Goal: Task Accomplishment & Management: Manage account settings

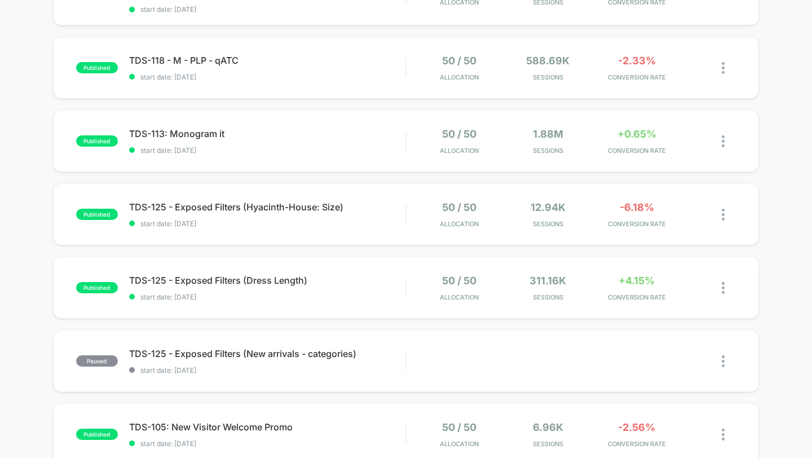
scroll to position [322, 0]
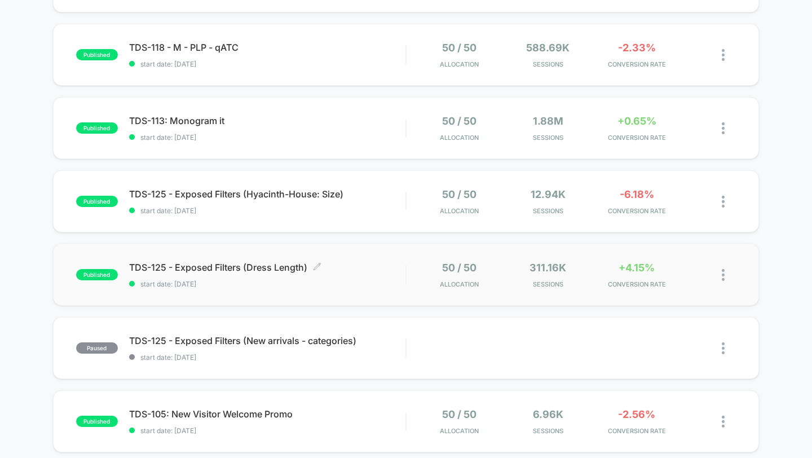
click at [374, 263] on span "TDS-125 - Exposed Filters (Dress Length) Click to edit experience details" at bounding box center [267, 267] width 277 height 11
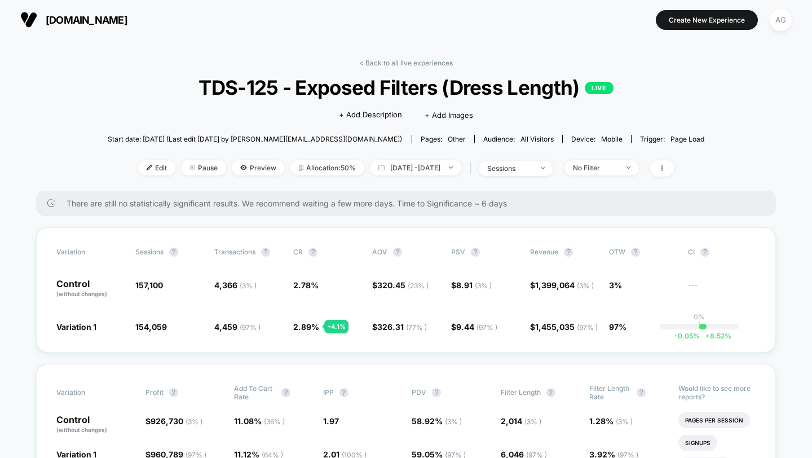
click at [394, 67] on div "< Back to all live experiences TDS-125 - Exposed Filters (Dress Length) LIVE Cl…" at bounding box center [406, 125] width 597 height 132
click at [394, 65] on link "< Back to all live experiences" at bounding box center [406, 63] width 94 height 8
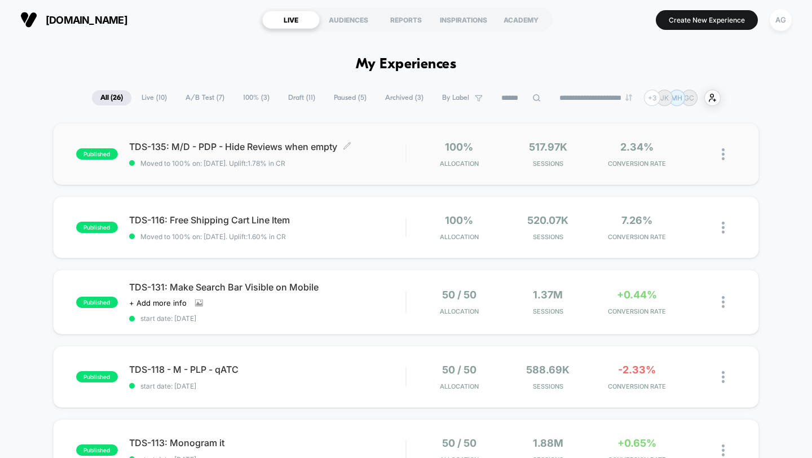
click at [388, 148] on span "TDS-135: M/D - PDP - Hide Reviews when empty Click to edit experience details" at bounding box center [267, 146] width 277 height 11
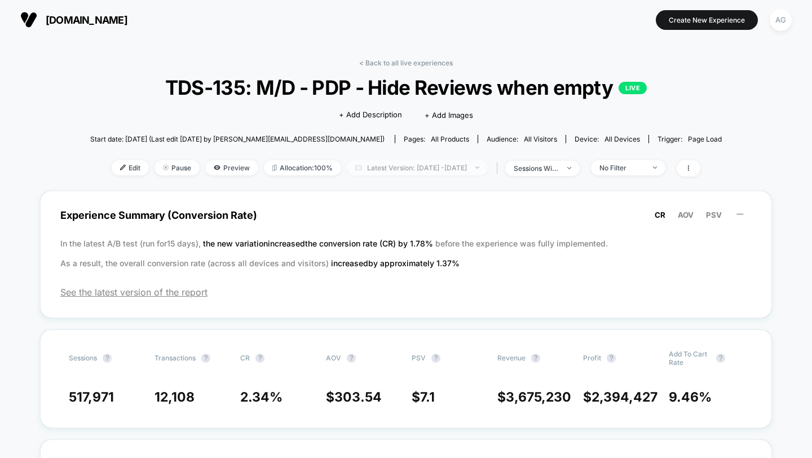
click at [426, 173] on span "Latest Version: [DATE] - [DATE]" at bounding box center [417, 167] width 141 height 15
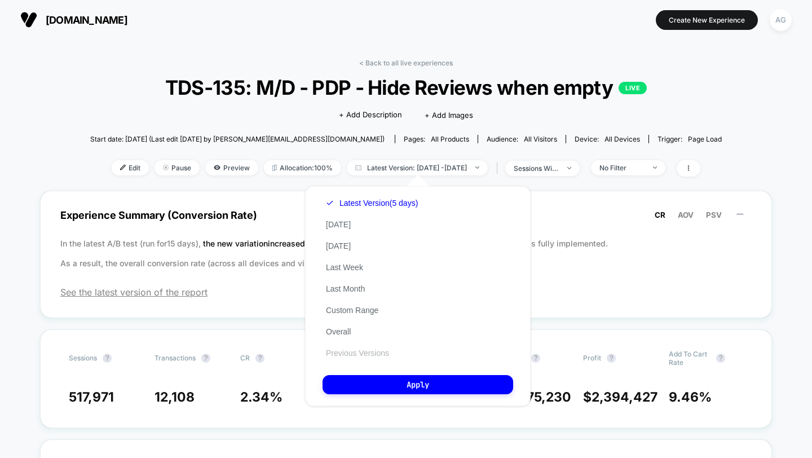
click at [387, 355] on button "Previous Versions" at bounding box center [357, 353] width 70 height 10
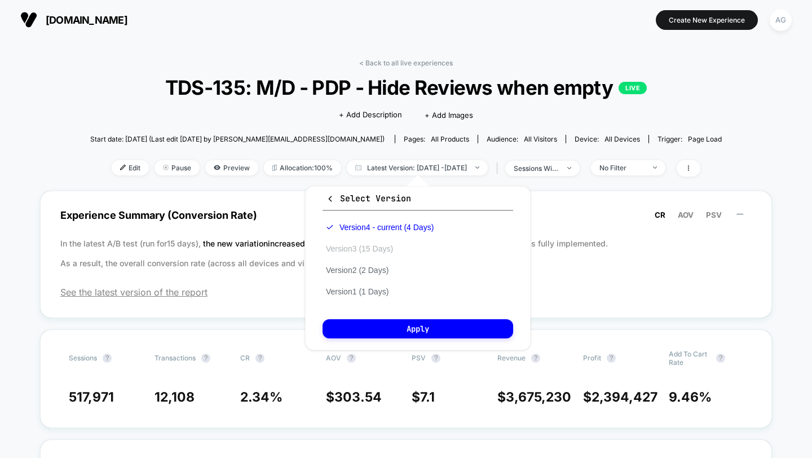
click at [379, 245] on button "Version 3 (15 Days)" at bounding box center [359, 249] width 74 height 10
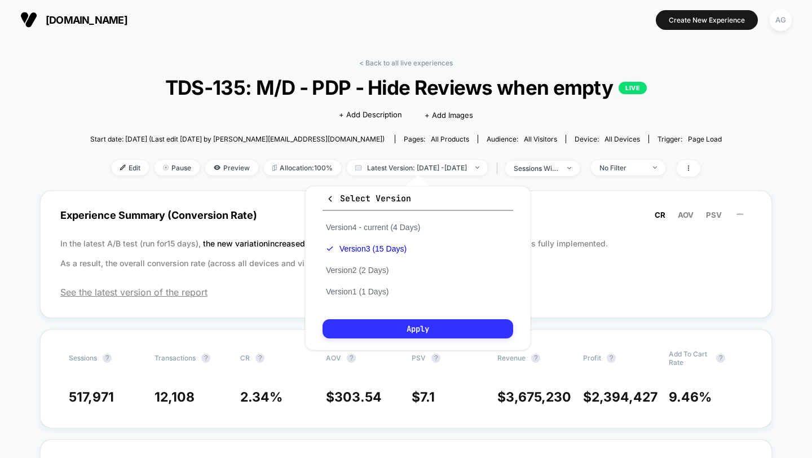
click at [416, 329] on button "Apply" at bounding box center [417, 328] width 191 height 19
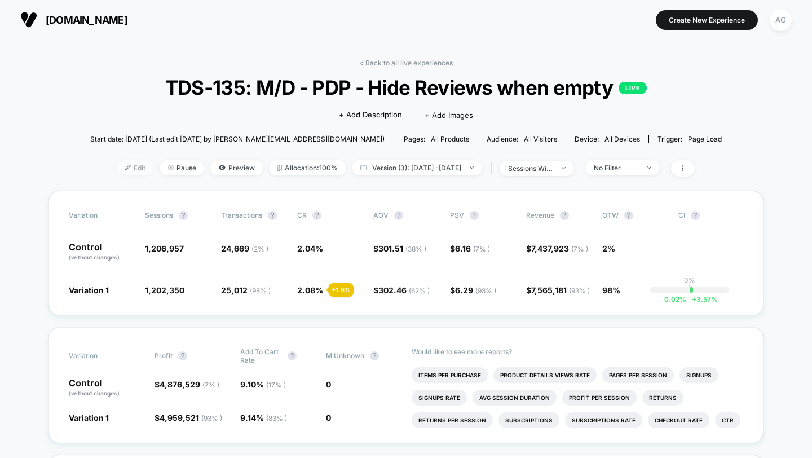
click at [130, 168] on span "Edit" at bounding box center [135, 167] width 37 height 15
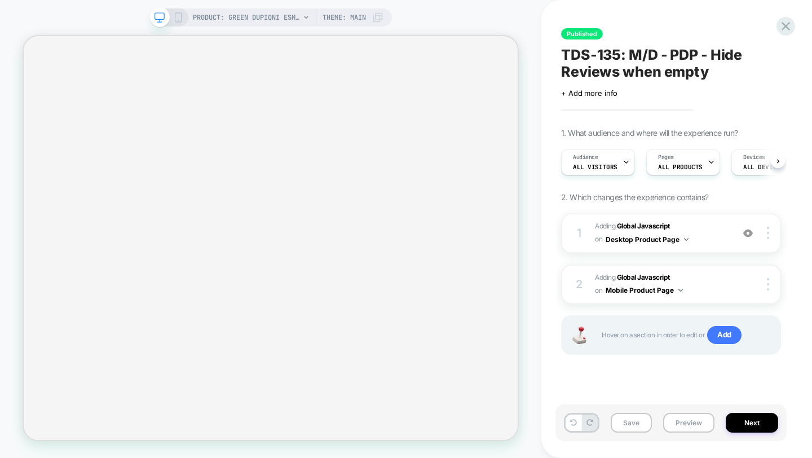
scroll to position [0, 1]
click at [751, 235] on img at bounding box center [748, 233] width 10 height 10
click at [750, 235] on img at bounding box center [748, 233] width 10 height 10
click at [706, 238] on span "Adding Global Javascript on Desktop Product Page" at bounding box center [661, 233] width 132 height 26
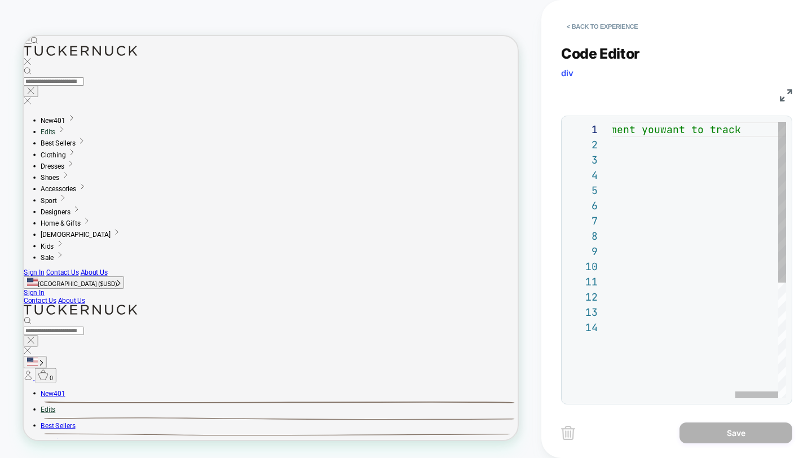
scroll to position [0, 0]
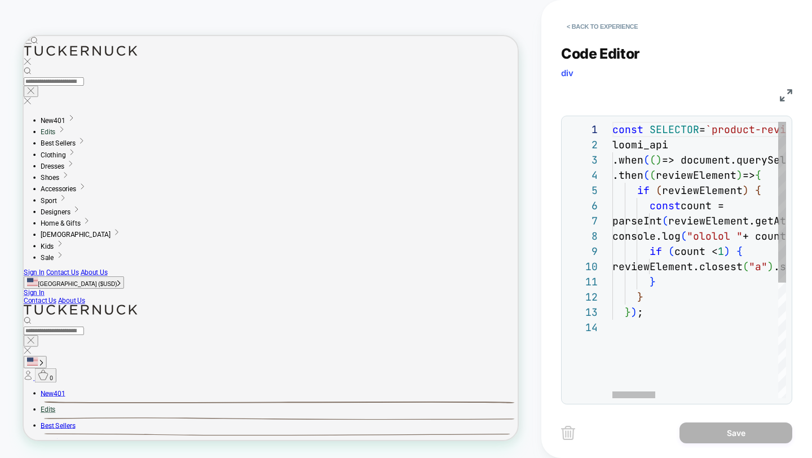
click at [581, 25] on button "< Back to experience" at bounding box center [602, 26] width 82 height 18
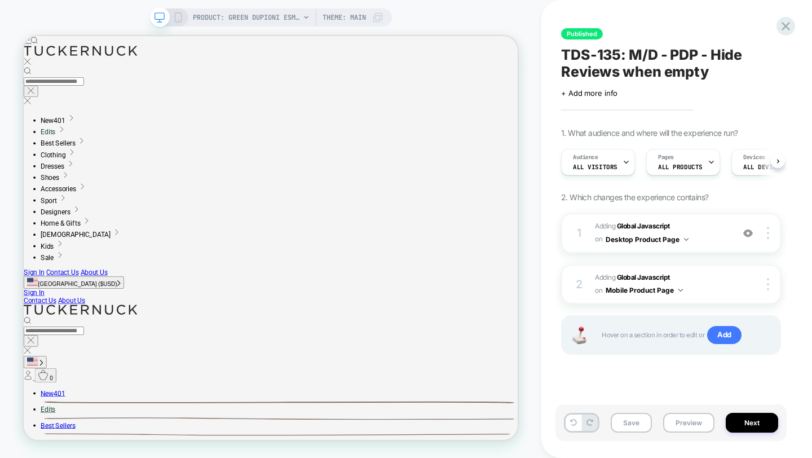
scroll to position [0, 1]
click at [666, 280] on b "Global Javascript" at bounding box center [643, 277] width 53 height 8
click at [178, 21] on icon at bounding box center [178, 17] width 10 height 10
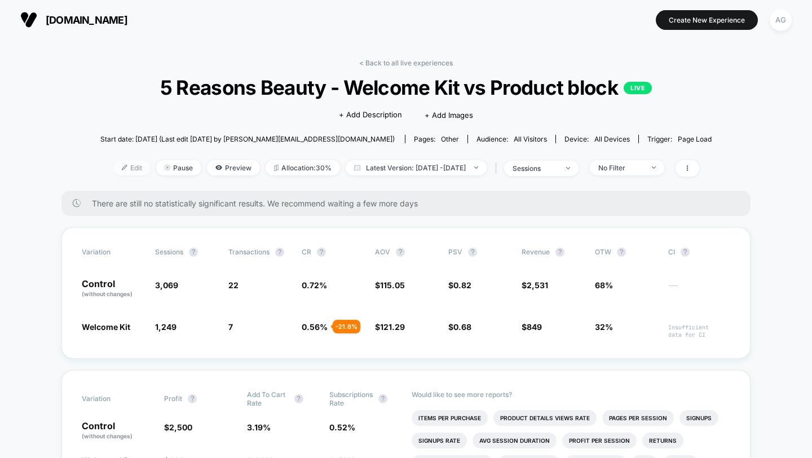
click at [113, 168] on span "Edit" at bounding box center [131, 167] width 37 height 15
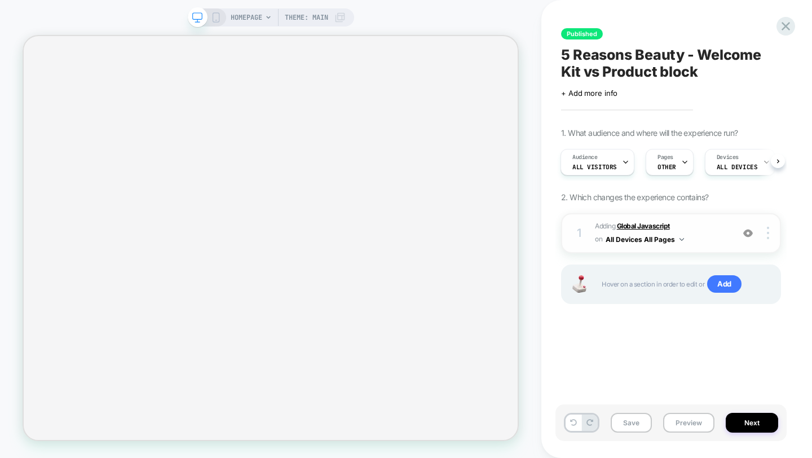
click at [643, 226] on b "Global Javascript" at bounding box center [643, 226] width 53 height 8
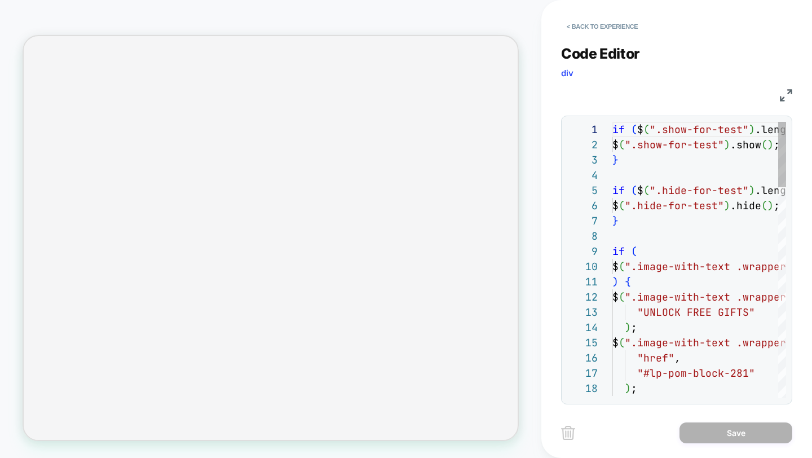
scroll to position [152, 0]
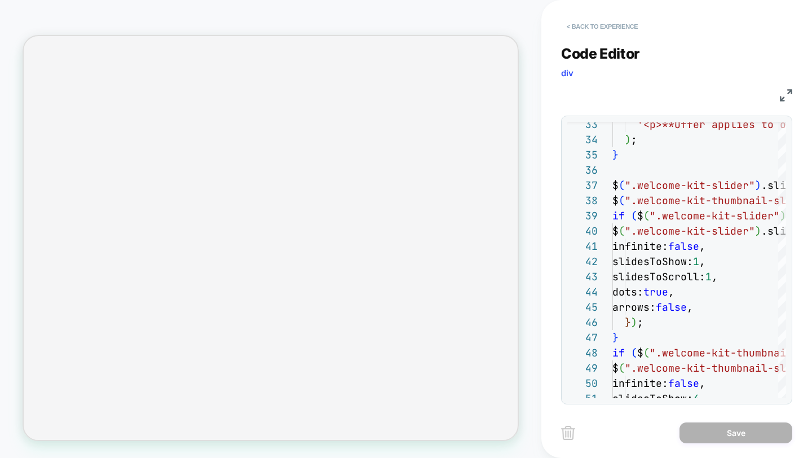
click at [578, 25] on button "< Back to experience" at bounding box center [602, 26] width 82 height 18
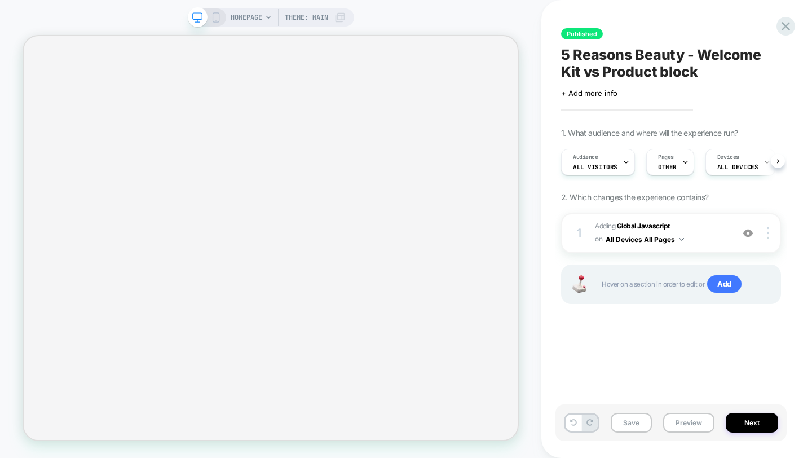
scroll to position [0, 1]
click at [788, 25] on icon at bounding box center [785, 26] width 15 height 15
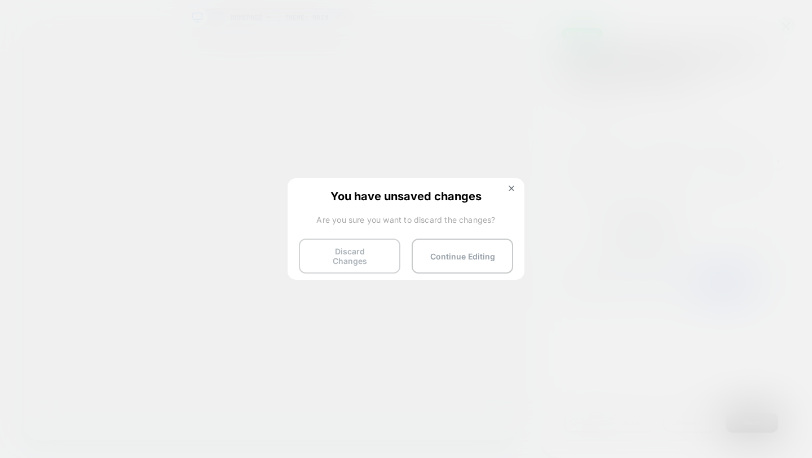
click at [397, 247] on button "Discard Changes" at bounding box center [349, 255] width 101 height 35
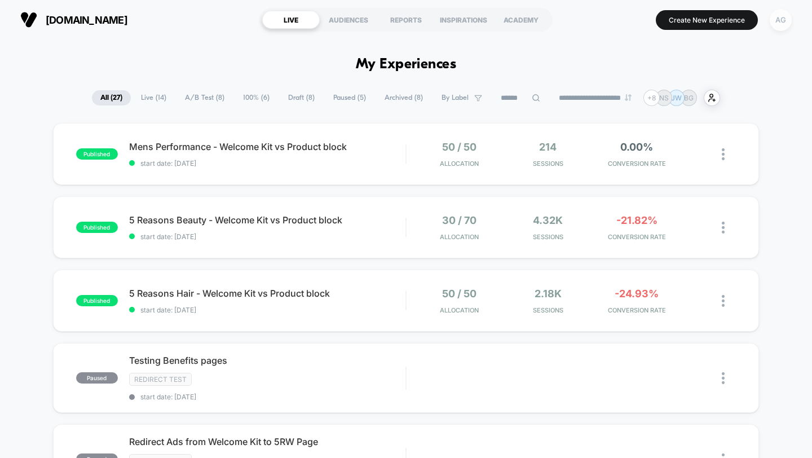
click at [781, 25] on div "AG" at bounding box center [781, 20] width 22 height 22
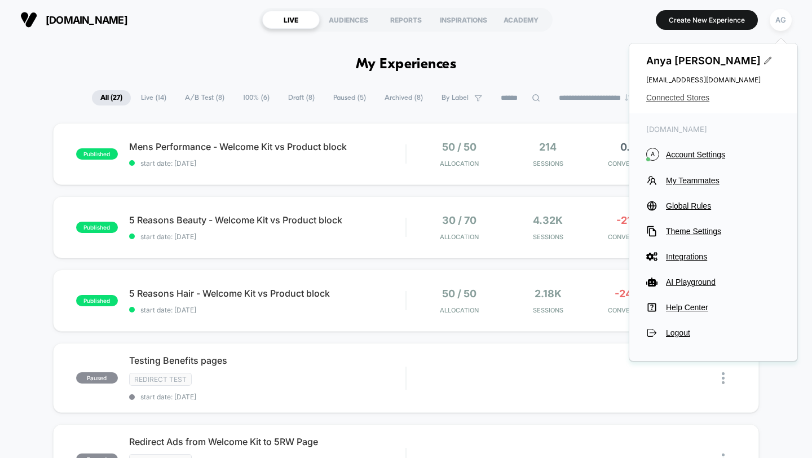
click at [678, 96] on span "Connected Stores" at bounding box center [713, 97] width 134 height 9
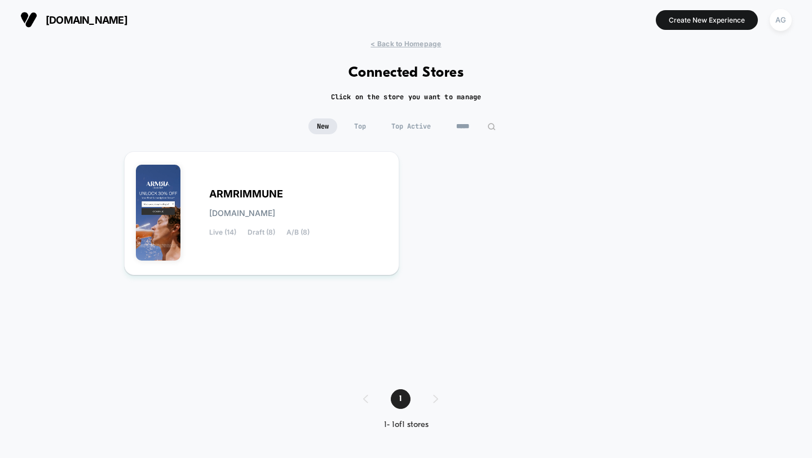
click at [470, 117] on div "< Back to Homepage Connected Stores Click on the store you want to manage New T…" at bounding box center [406, 242] width 812 height 407
click at [470, 118] on input "*****" at bounding box center [476, 126] width 56 height 16
click at [470, 118] on input "*****" at bounding box center [475, 126] width 113 height 16
click at [395, 118] on span "Top Active" at bounding box center [383, 126] width 56 height 16
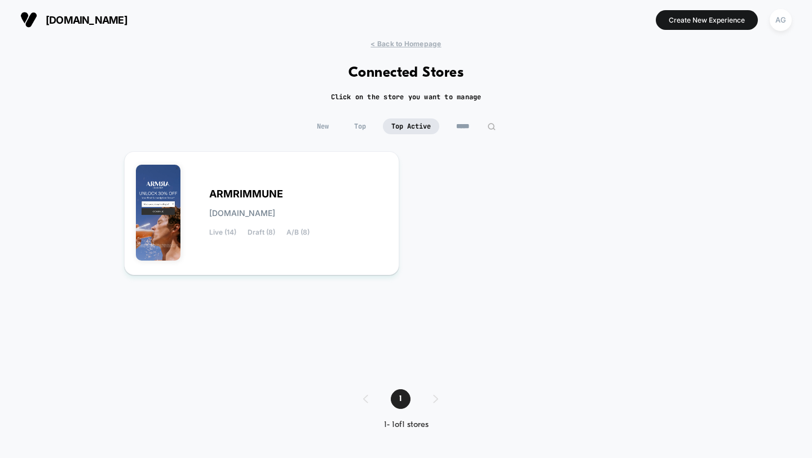
click at [479, 132] on input "*****" at bounding box center [476, 126] width 56 height 16
click at [479, 132] on input "*****" at bounding box center [475, 126] width 113 height 16
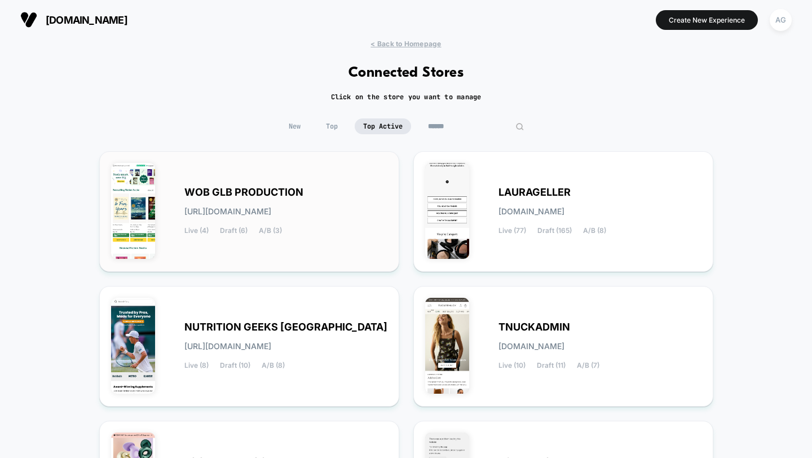
click at [362, 193] on div "WOB GLB PRODUCTION wob-glb_production.myshopify.com Live (4) Draft (6) A/B (3)" at bounding box center [285, 211] width 203 height 46
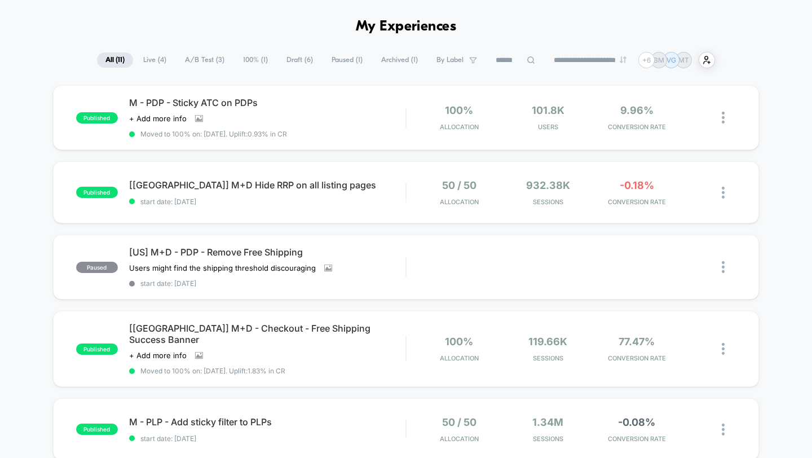
scroll to position [12, 0]
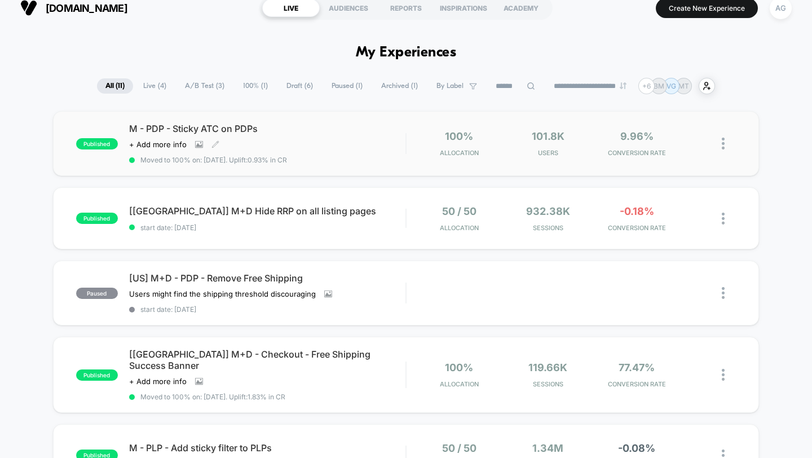
click at [201, 146] on div "+ Add more info" at bounding box center [174, 144] width 90 height 9
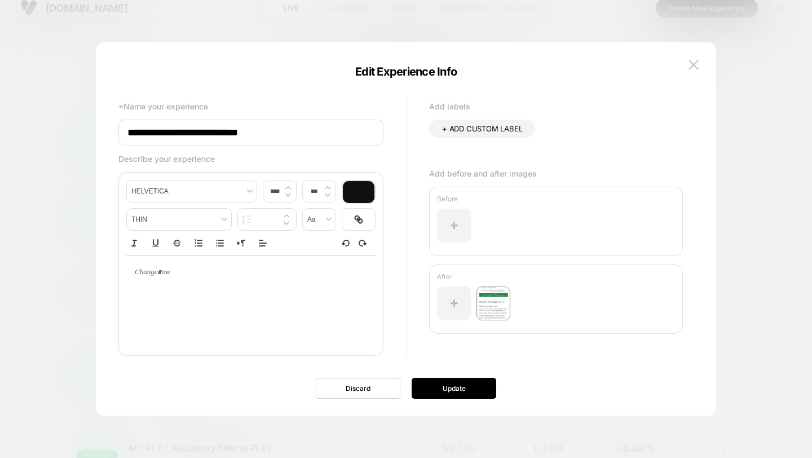
click at [55, 173] on div at bounding box center [406, 229] width 812 height 458
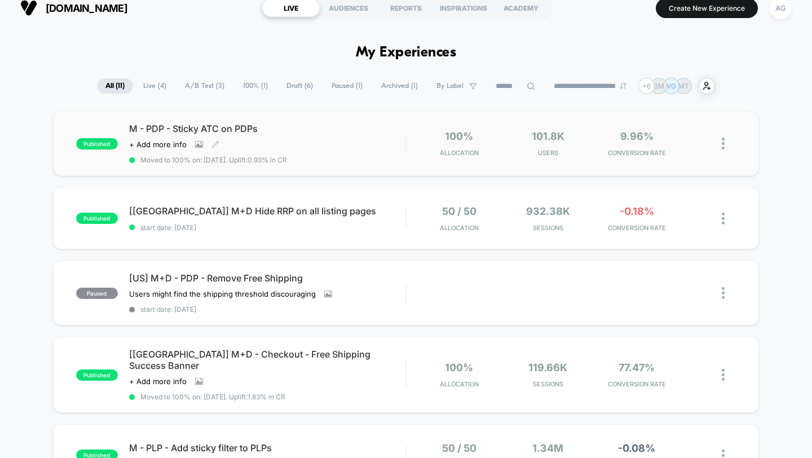
click at [333, 142] on div "M - PDP - Sticky ATC on PDPs Click to view images Click to edit experience deta…" at bounding box center [267, 143] width 277 height 41
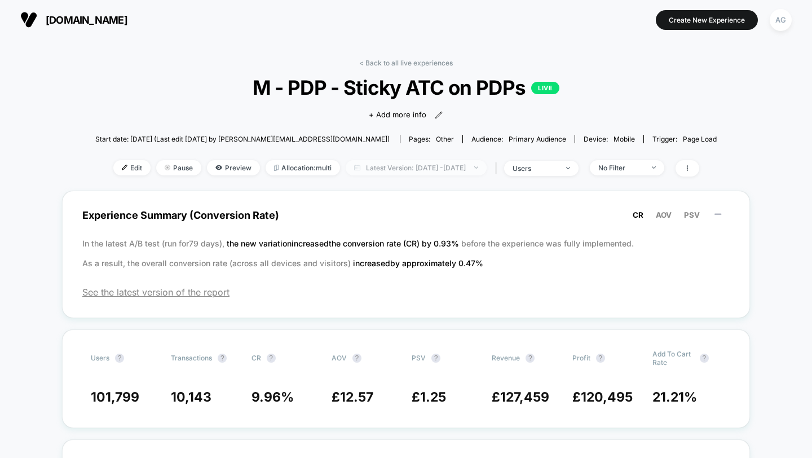
click at [410, 169] on span "Latest Version: Sep 24, 2025 - Sep 25, 2025" at bounding box center [416, 167] width 141 height 15
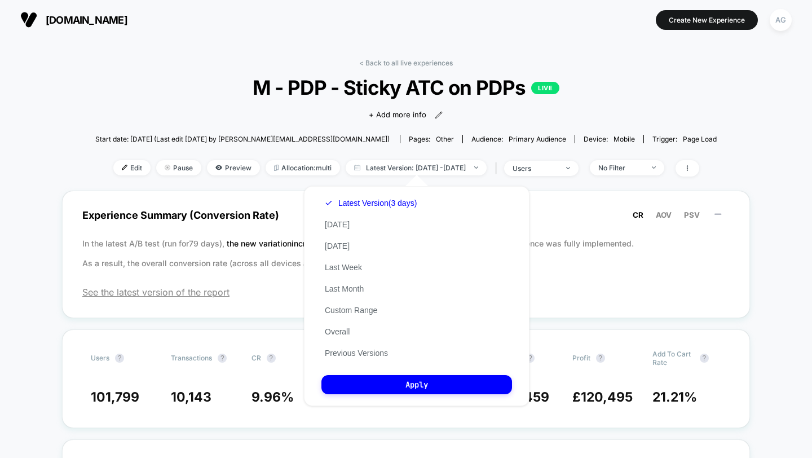
click at [478, 156] on div "< Back to all live experiences M - PDP - Sticky ATC on PDPs LIVE Click to view …" at bounding box center [405, 125] width 621 height 132
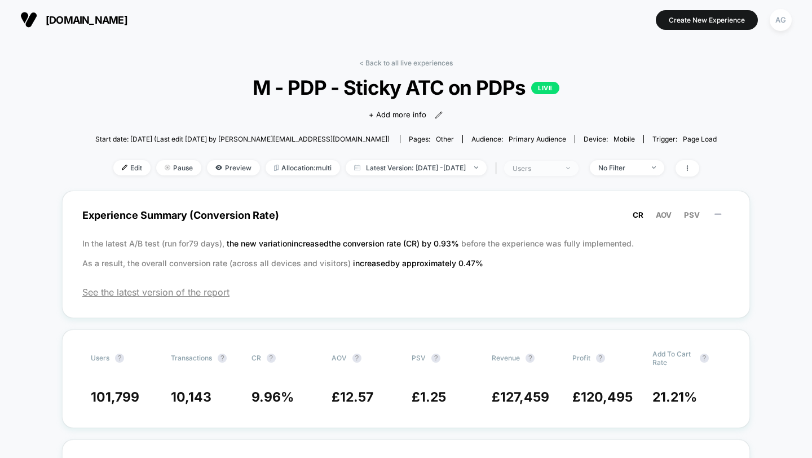
click at [558, 167] on div "users" at bounding box center [534, 168] width 45 height 8
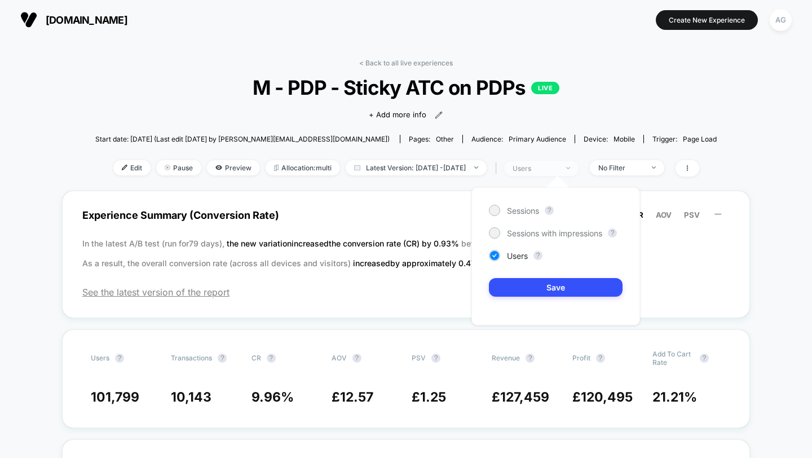
click at [558, 167] on div "users" at bounding box center [534, 168] width 45 height 8
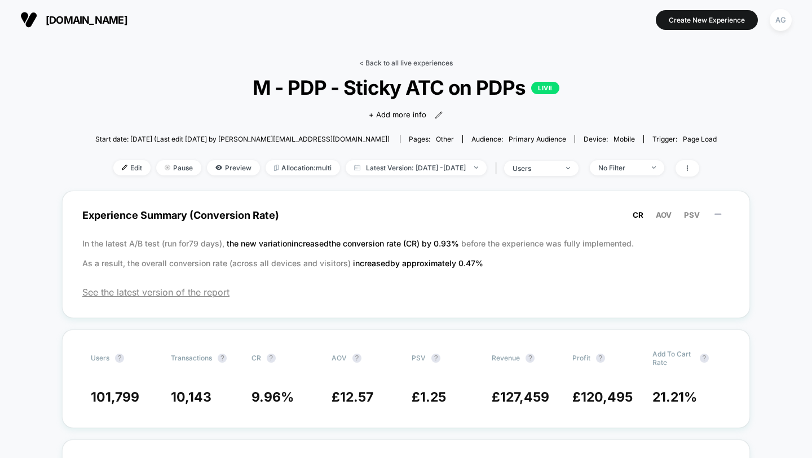
click at [426, 63] on link "< Back to all live experiences" at bounding box center [406, 63] width 94 height 8
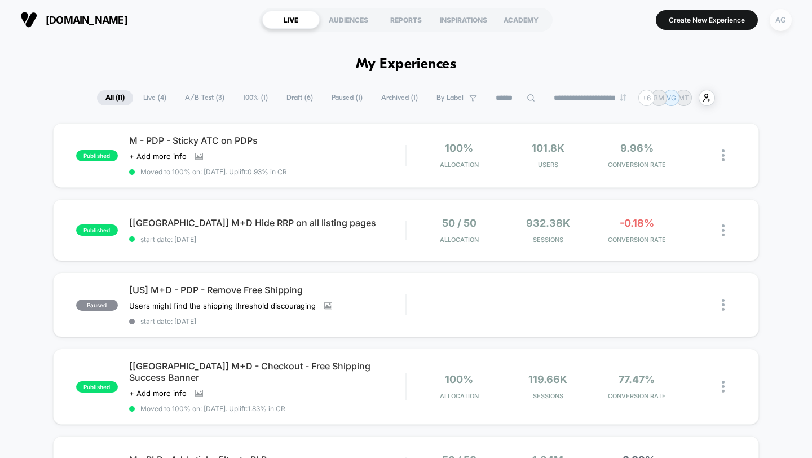
click at [774, 18] on div "AG" at bounding box center [781, 20] width 22 height 22
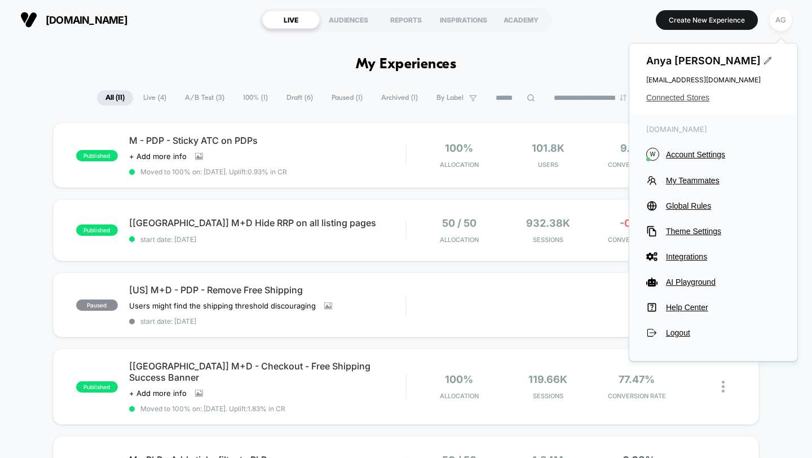
click at [678, 101] on span "Connected Stores" at bounding box center [713, 97] width 134 height 9
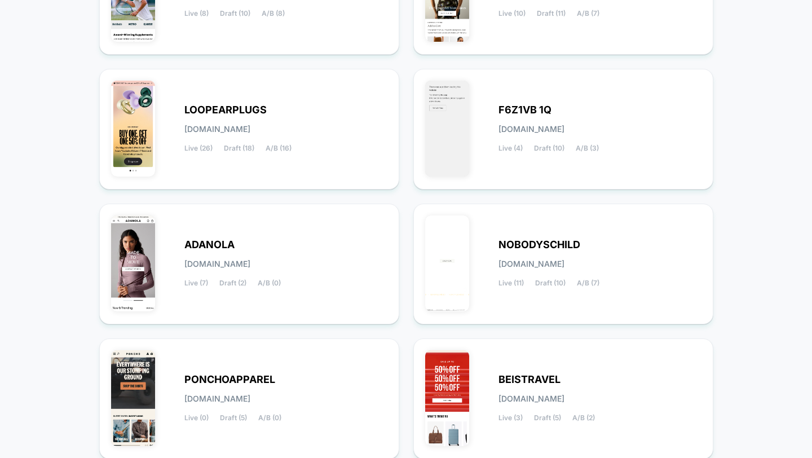
scroll to position [445, 0]
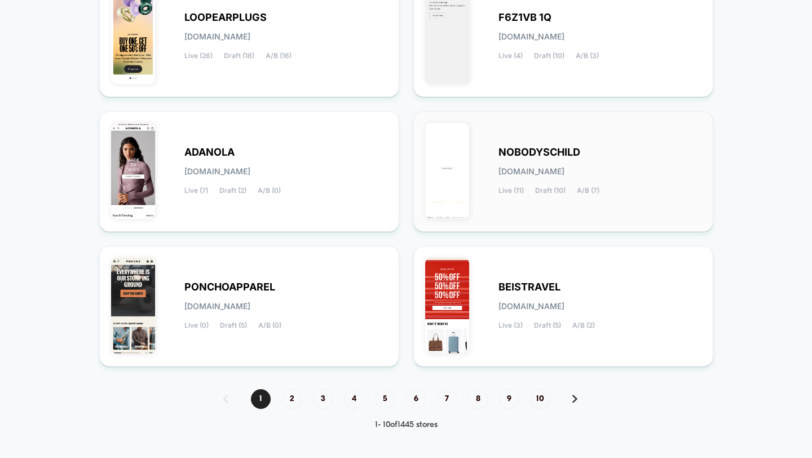
click at [641, 138] on div "NOBODYSCHILD nobodyschild.myshopify.com Live (11) Draft (10) A/B (7)" at bounding box center [563, 171] width 276 height 97
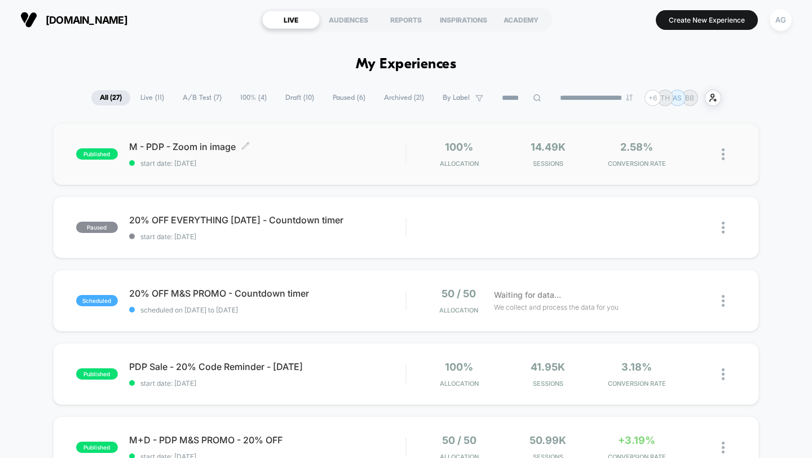
click at [335, 151] on span "M - PDP - Zoom in image Click to edit experience details" at bounding box center [267, 146] width 277 height 11
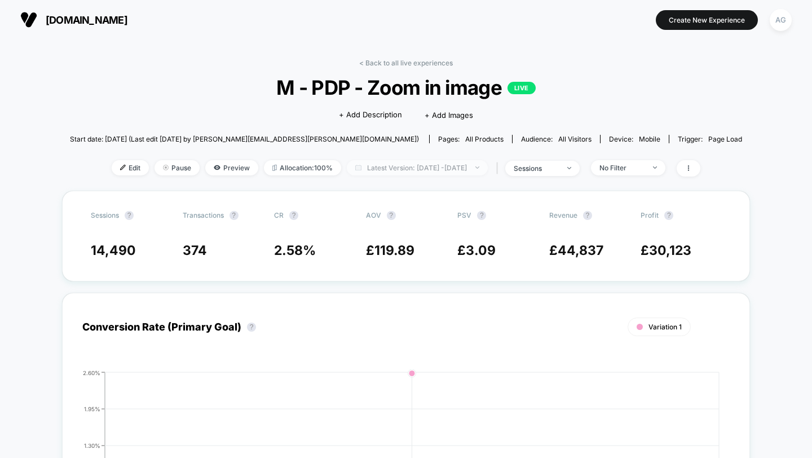
click at [437, 160] on span "Latest Version: Sep 25, 2025 - Sep 25, 2025" at bounding box center [417, 167] width 141 height 15
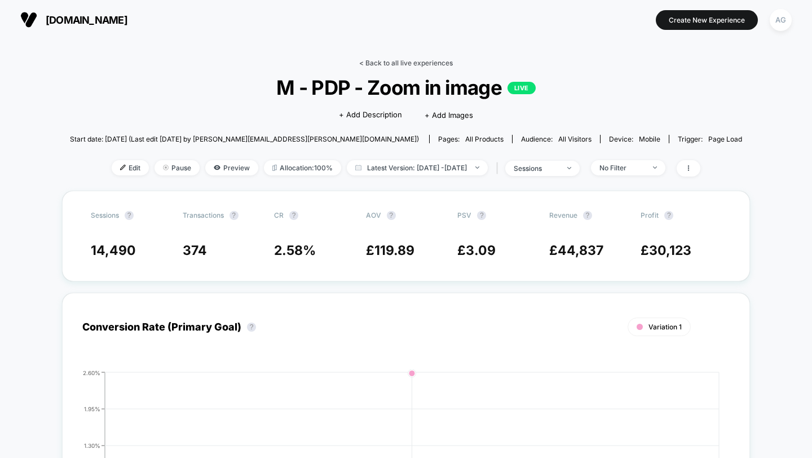
click at [432, 63] on link "< Back to all live experiences" at bounding box center [406, 63] width 94 height 8
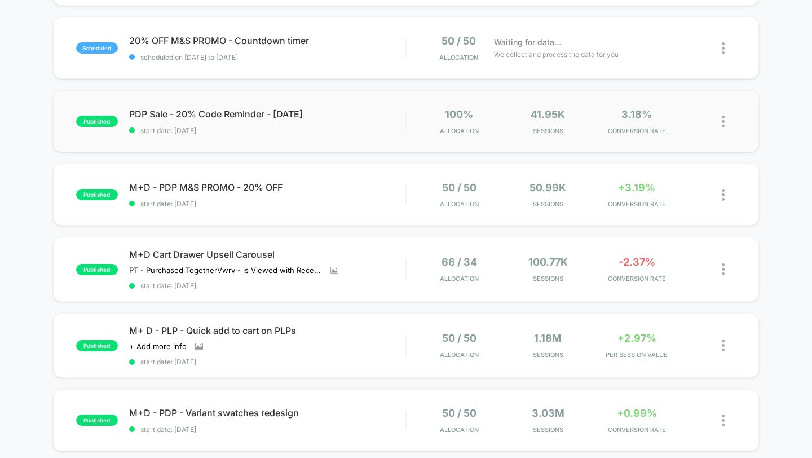
scroll to position [267, 0]
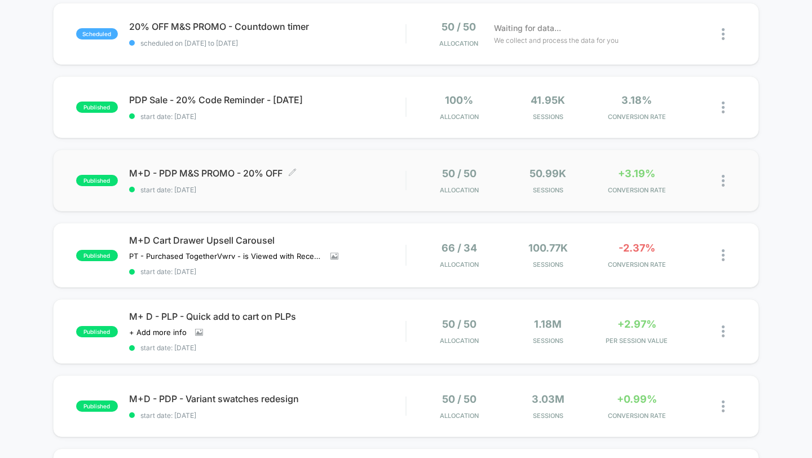
click at [402, 175] on span "M+D - PDP M&S PROMO - 20% OFF Click to edit experience details" at bounding box center [267, 172] width 277 height 11
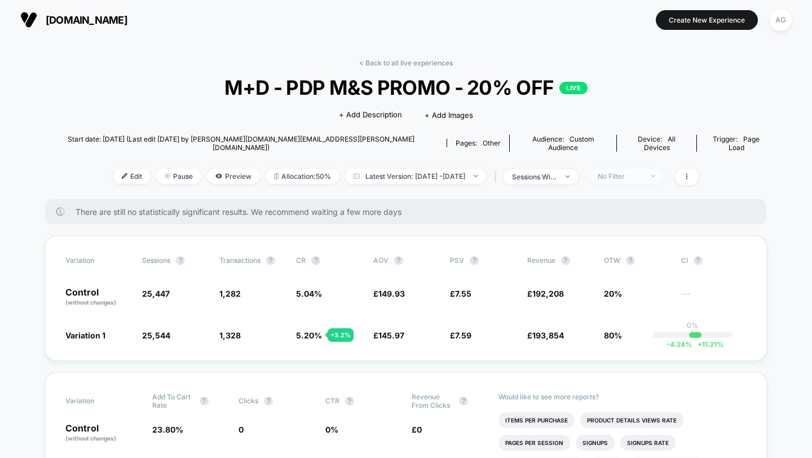
click at [629, 172] on div "No Filter" at bounding box center [620, 176] width 45 height 8
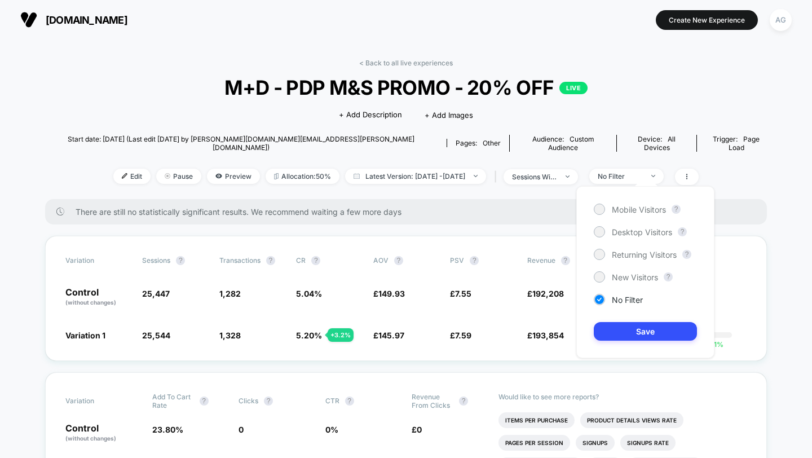
click at [630, 201] on div "Mobile Visitors ? Desktop Visitors ? Returning Visitors ? New Visitors ? No Fil…" at bounding box center [645, 272] width 138 height 172
click at [634, 215] on div "Mobile Visitors ? Desktop Visitors ? Returning Visitors ? New Visitors ? No Fil…" at bounding box center [645, 272] width 138 height 172
click at [641, 206] on span "Mobile Visitors" at bounding box center [639, 210] width 54 height 10
click at [651, 339] on button "Save" at bounding box center [645, 331] width 103 height 19
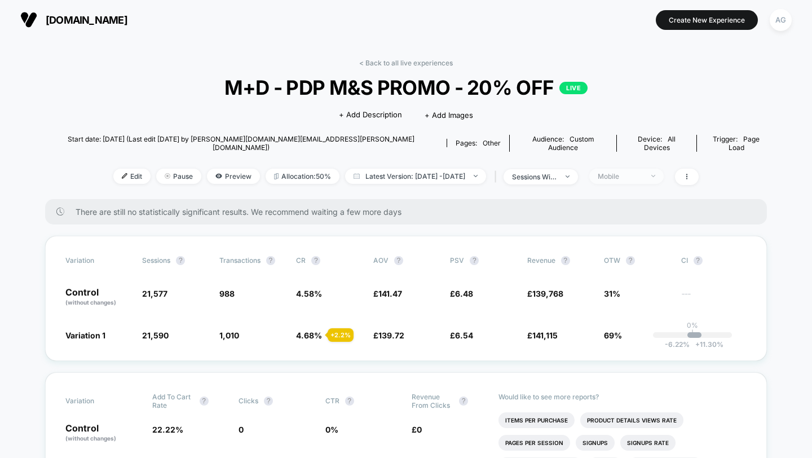
click at [637, 172] on div "Mobile" at bounding box center [620, 176] width 45 height 8
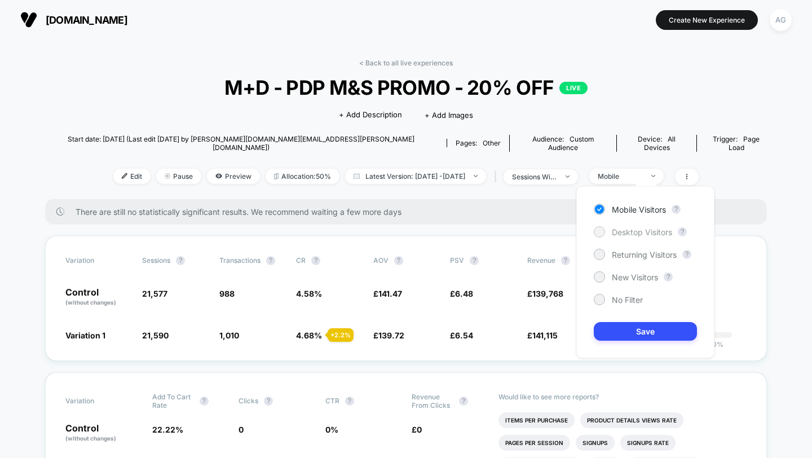
click at [647, 233] on span "Desktop Visitors" at bounding box center [642, 232] width 60 height 10
click at [662, 334] on button "Save" at bounding box center [645, 331] width 103 height 19
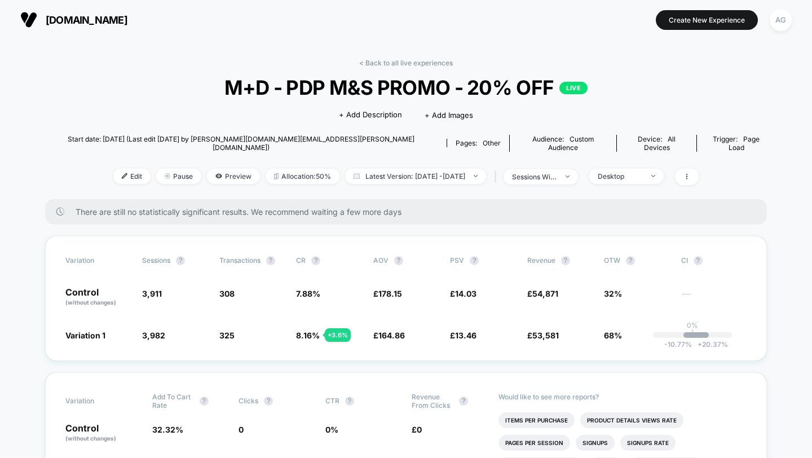
click at [439, 71] on div "< Back to all live experiences M+D - PDP M&S PROMO - 20% OFF LIVE Click to edit…" at bounding box center [406, 129] width 722 height 140
click at [439, 65] on link "< Back to all live experiences" at bounding box center [406, 63] width 94 height 8
